Goal: Task Accomplishment & Management: Manage account settings

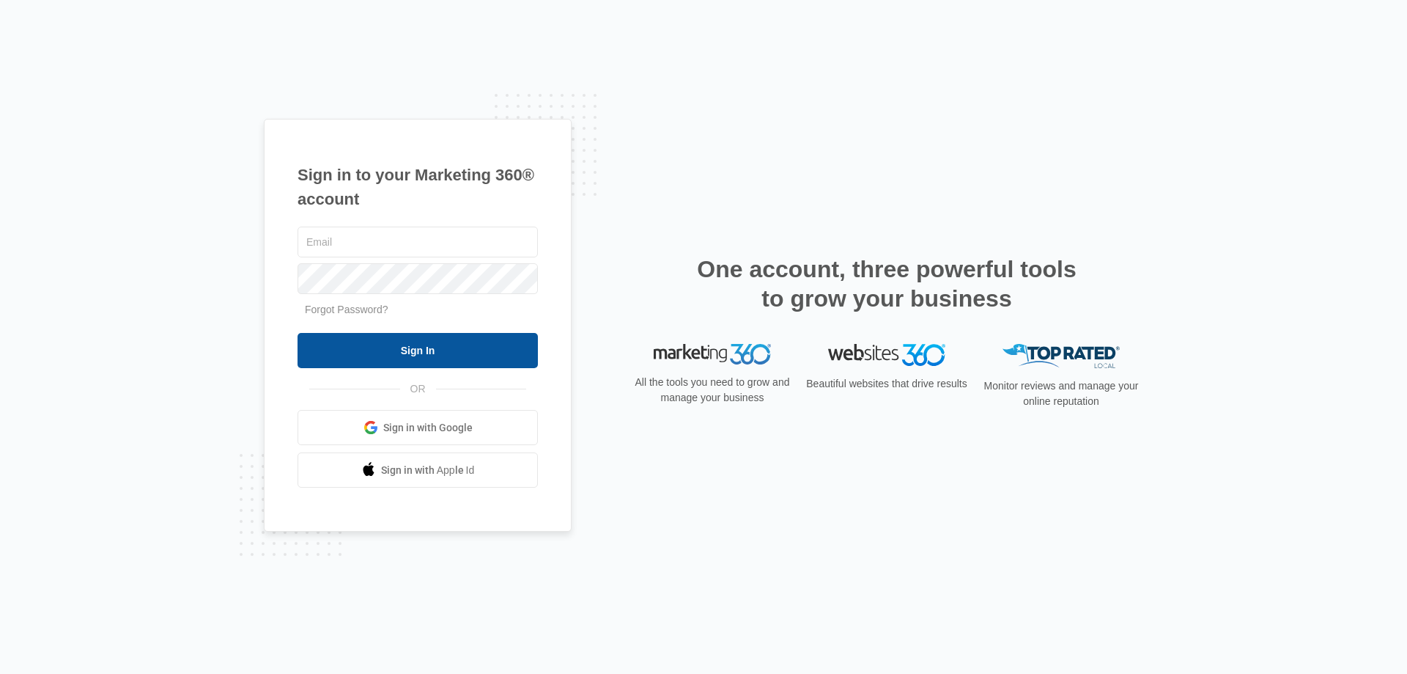
type input "[EMAIL_ADDRESS][DOMAIN_NAME]"
click at [410, 348] on input "Sign In" at bounding box center [418, 350] width 240 height 35
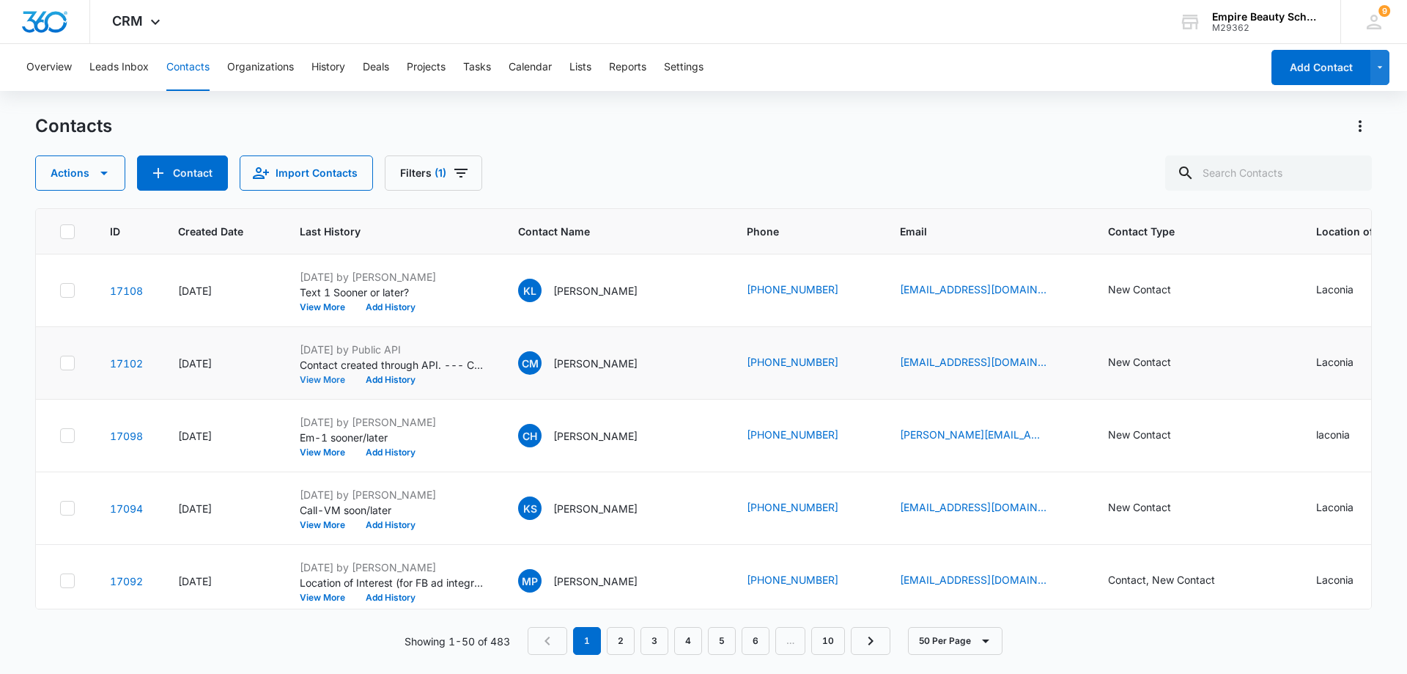
click at [328, 380] on button "View More" at bounding box center [328, 379] width 56 height 9
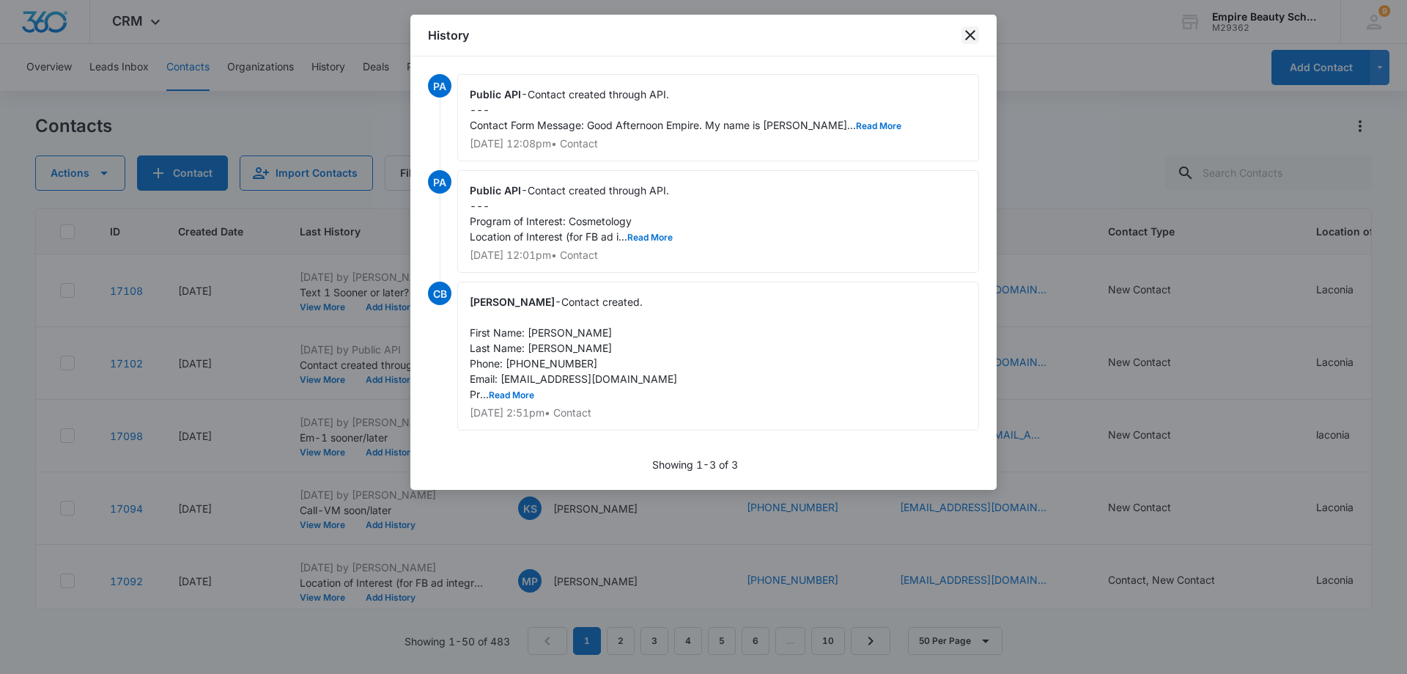
click at [968, 41] on icon "close" at bounding box center [971, 35] width 18 height 18
